Goal: Information Seeking & Learning: Learn about a topic

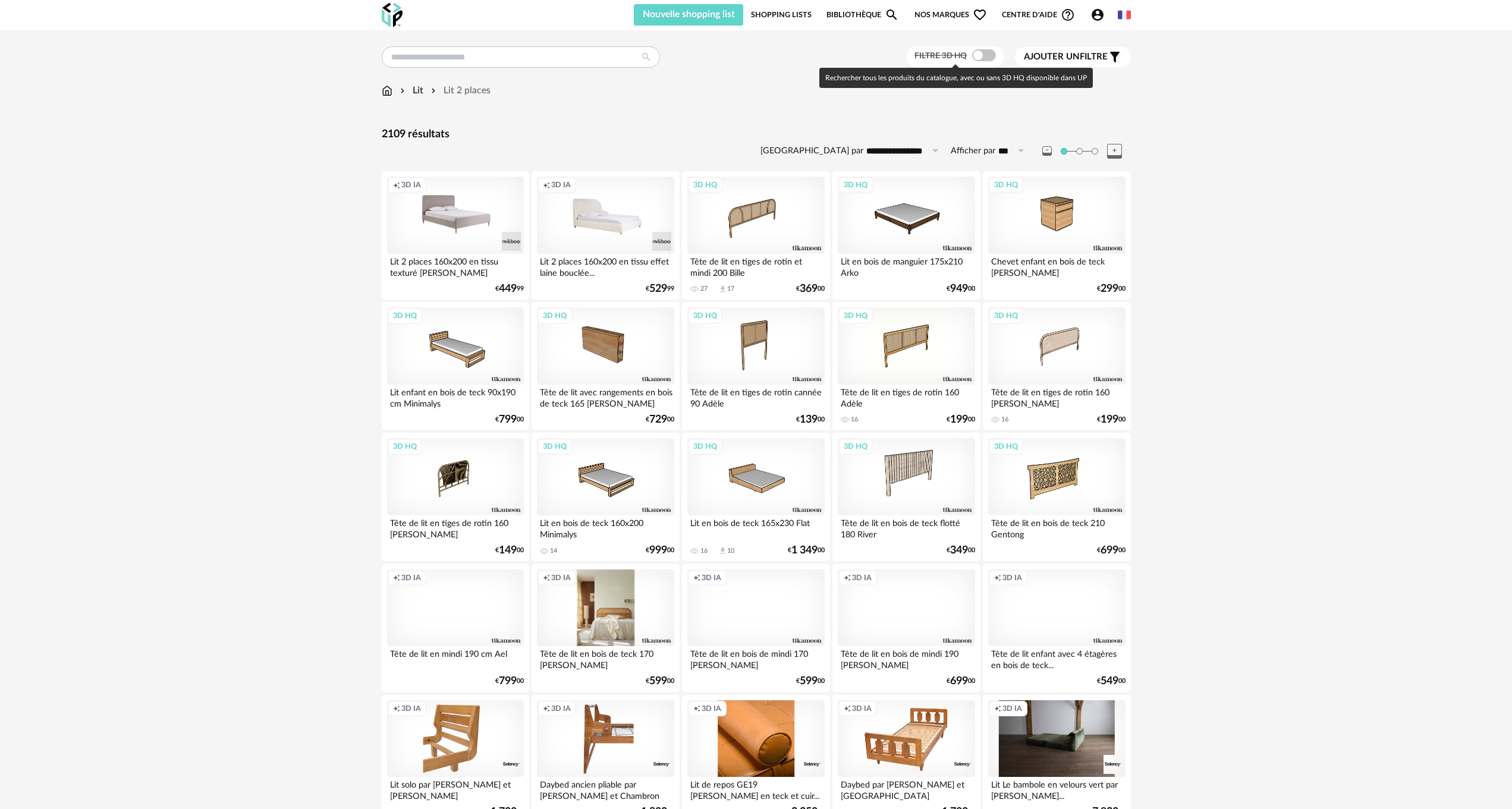
click at [984, 53] on span at bounding box center [984, 55] width 24 height 12
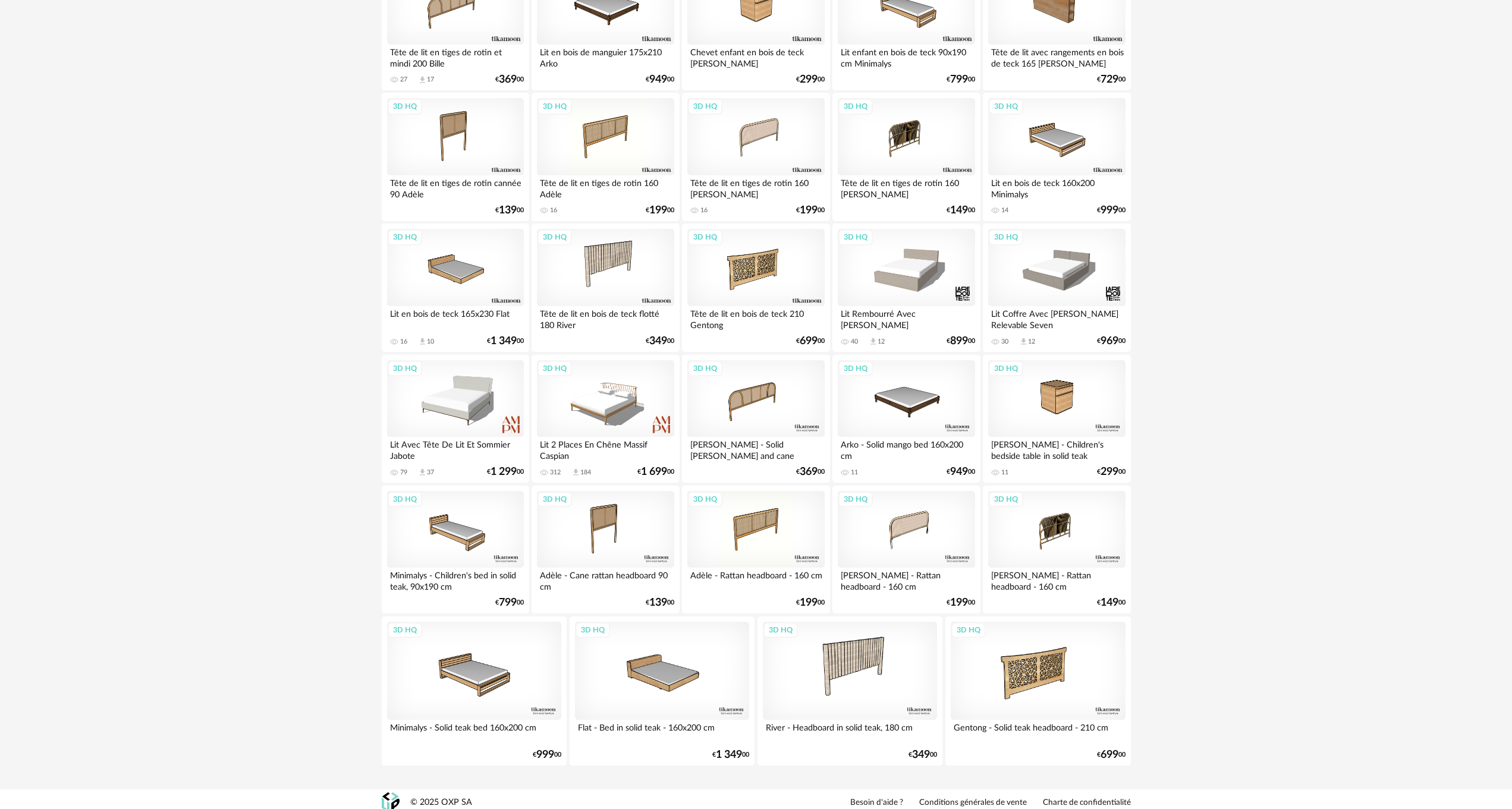
scroll to position [217, 0]
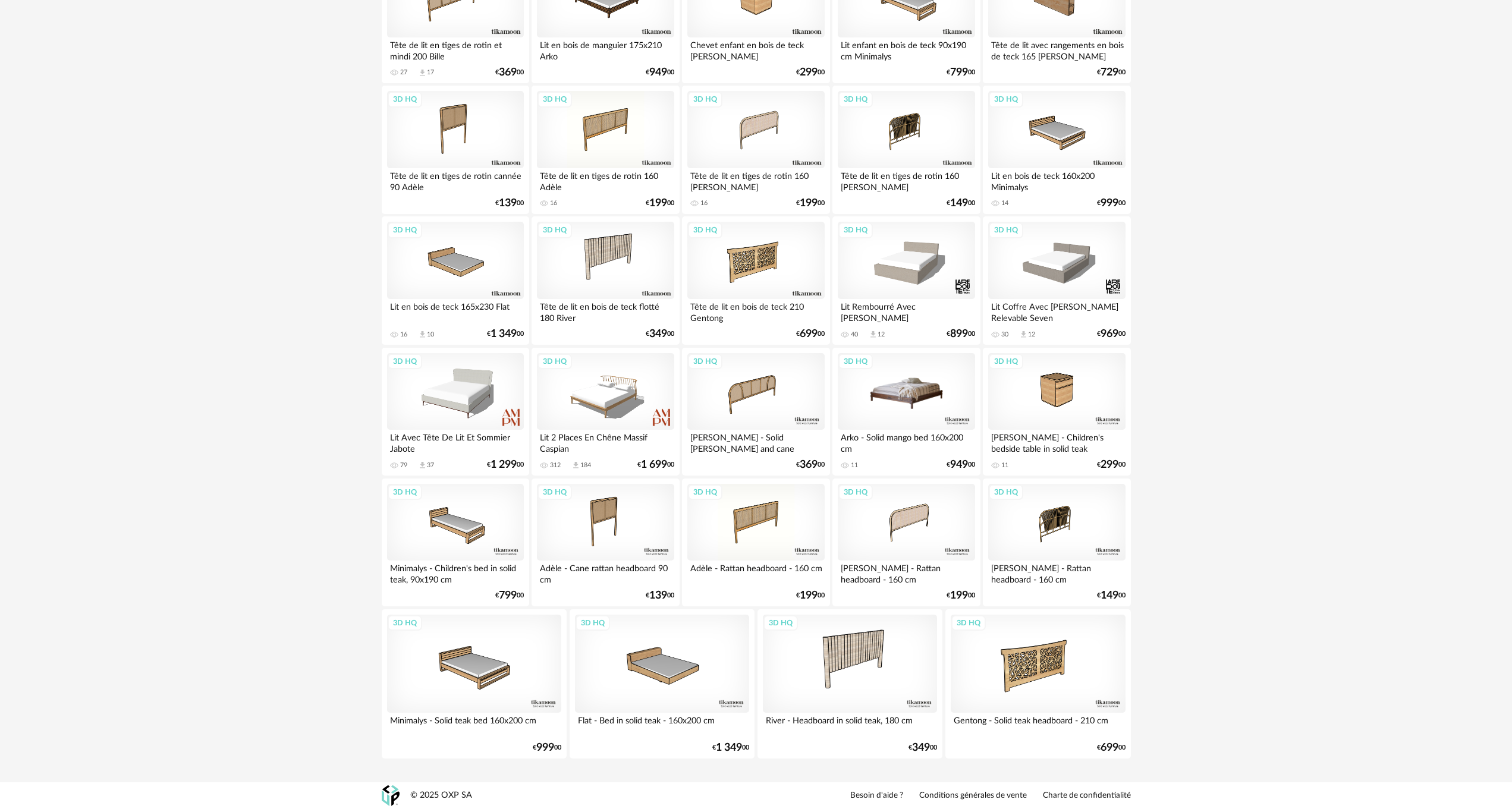
click at [908, 390] on div "3D HQ" at bounding box center [906, 391] width 137 height 77
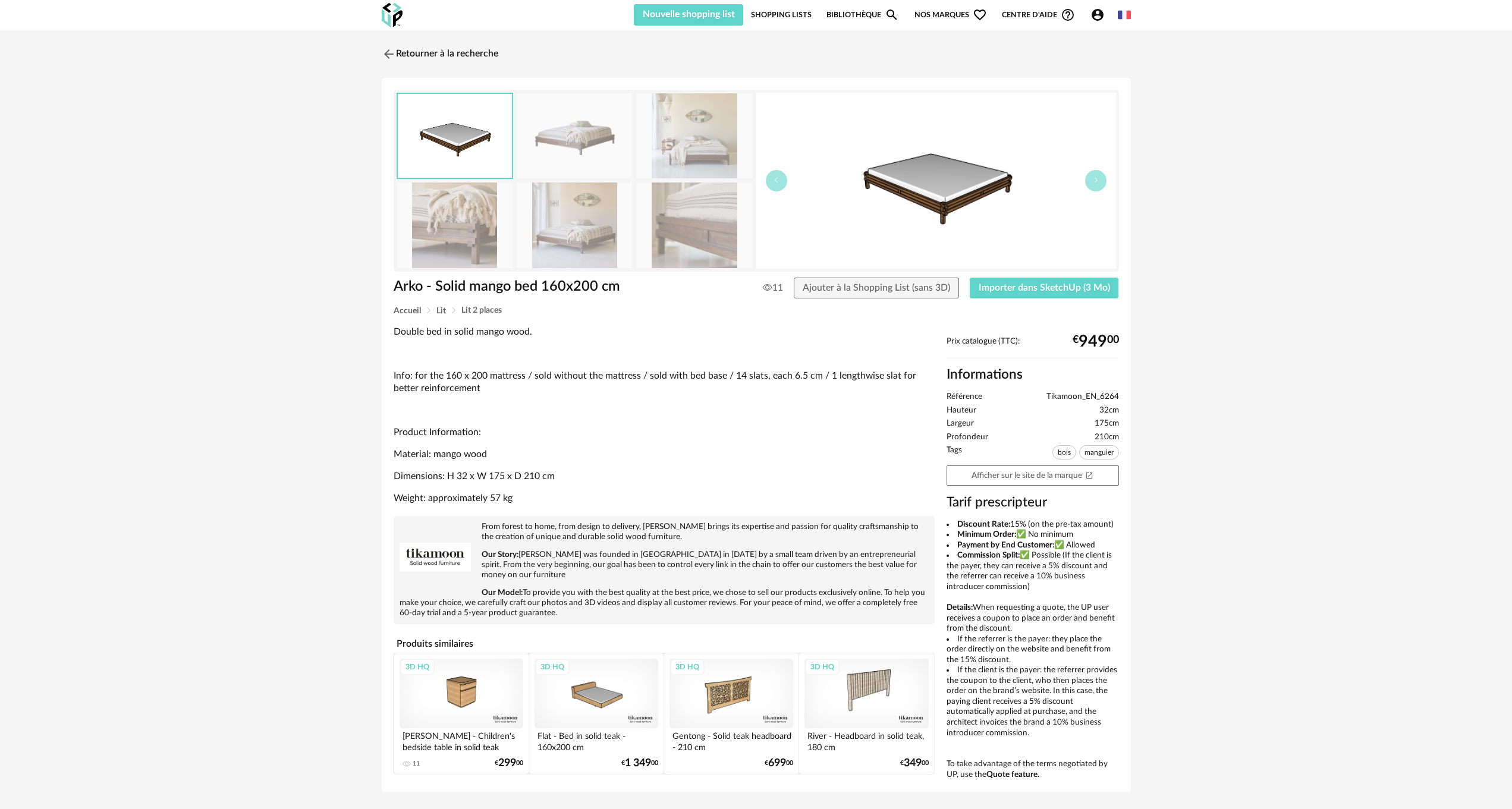
click at [574, 142] on img at bounding box center [574, 136] width 115 height 85
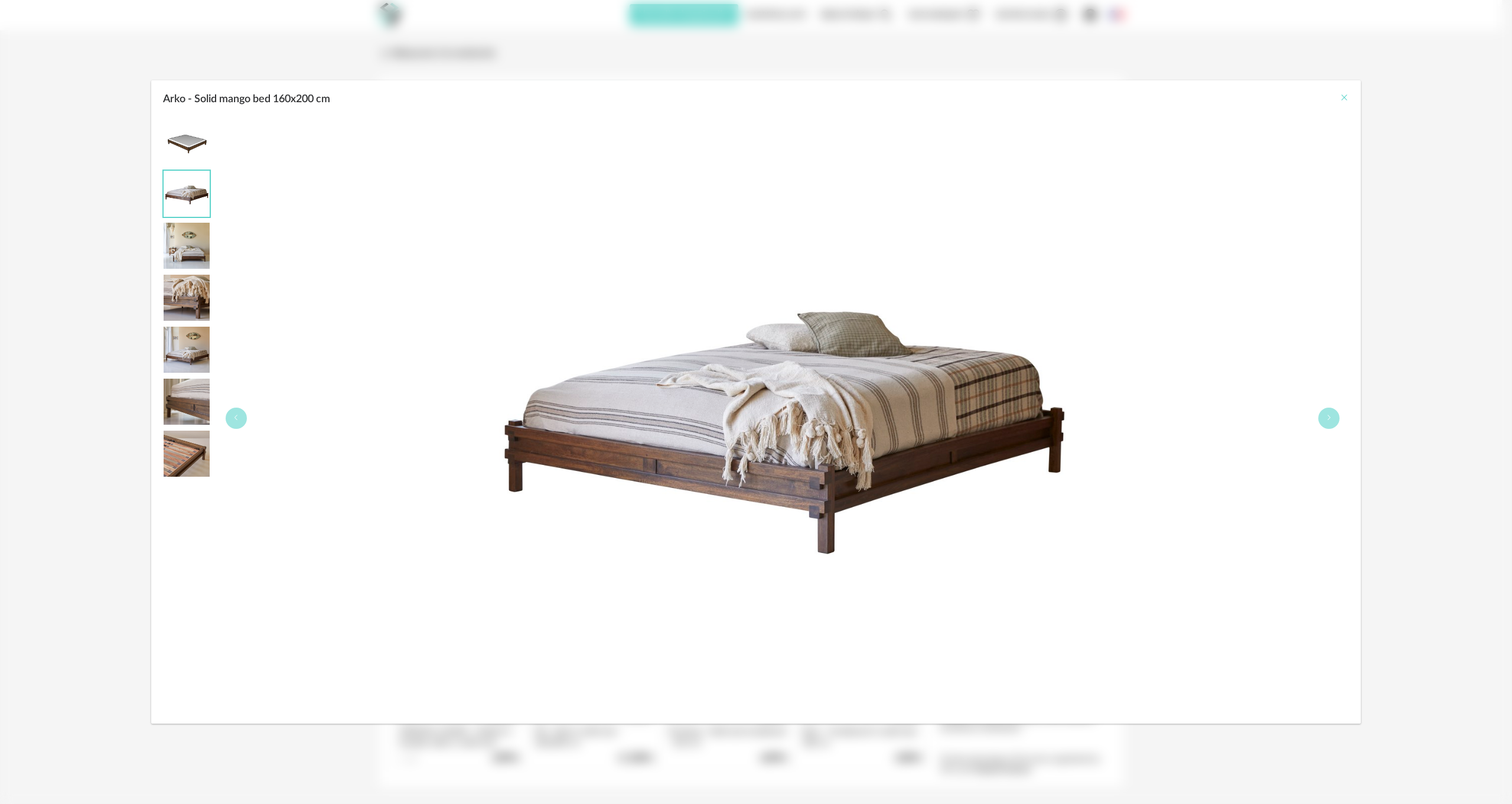
click at [1343, 95] on icon "Close" at bounding box center [1344, 97] width 9 height 9
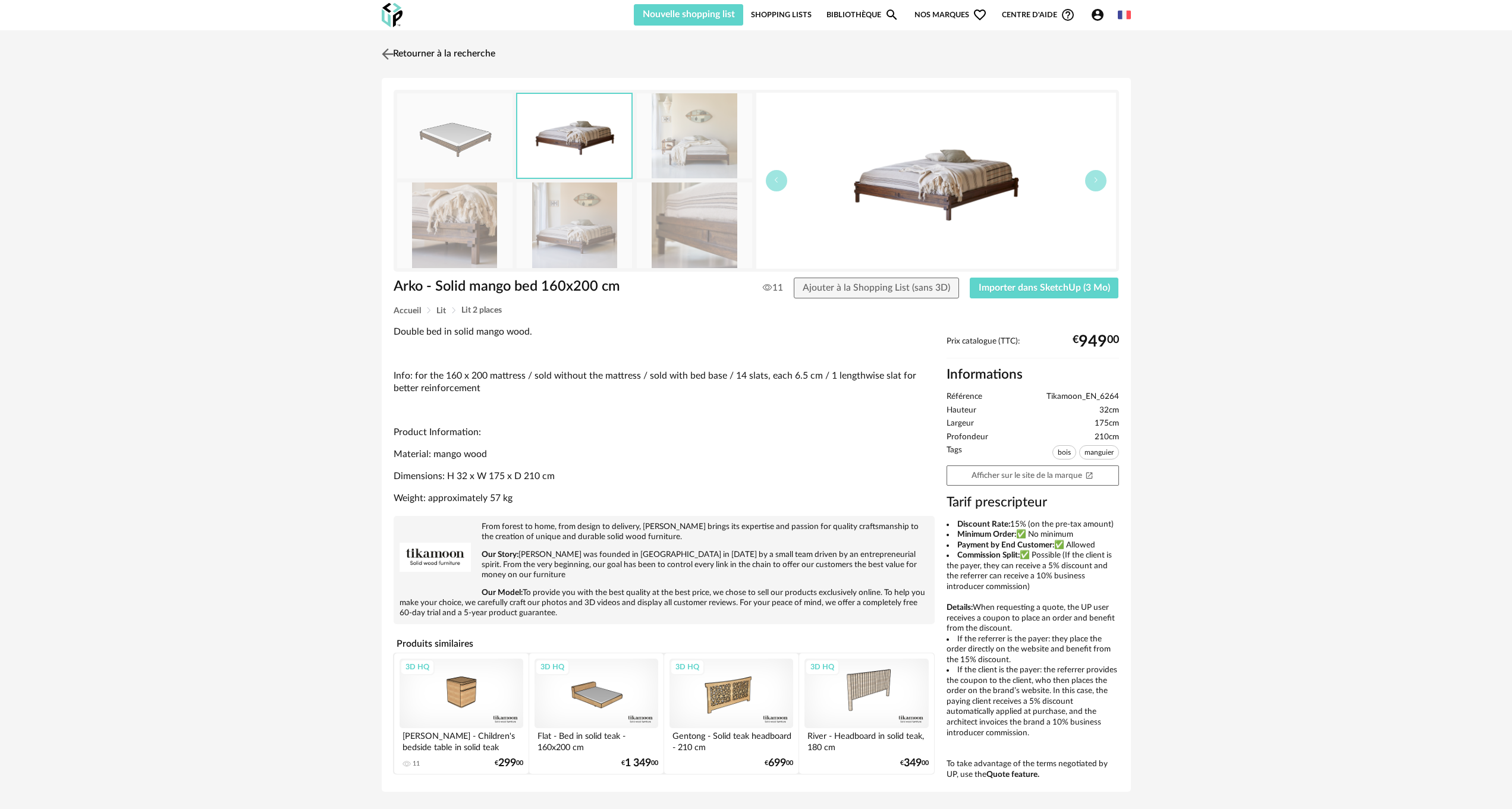
click at [401, 52] on link "Retourner à la recherche" at bounding box center [437, 54] width 116 height 26
